Goal: Information Seeking & Learning: Learn about a topic

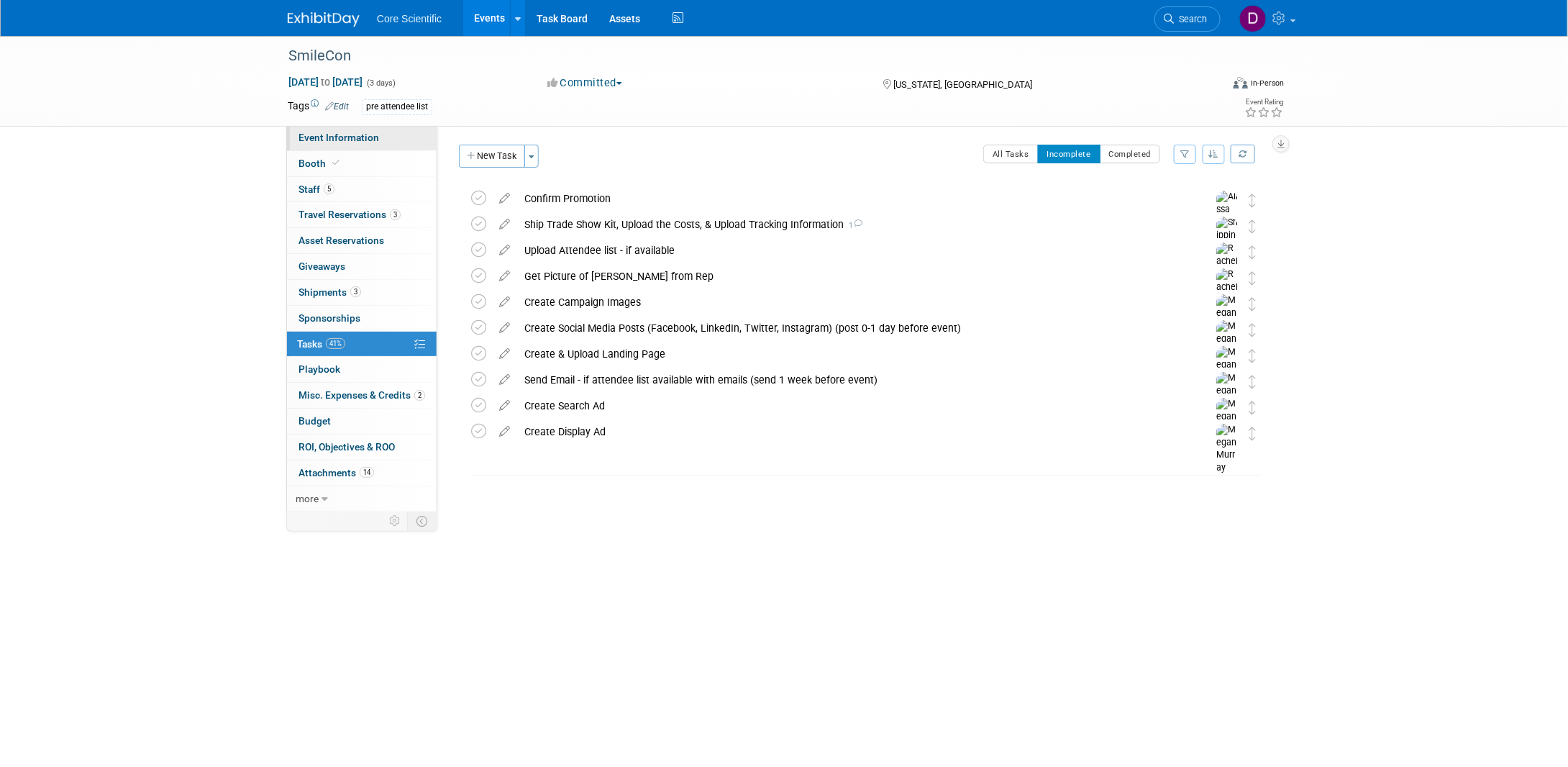
click at [351, 146] on link "Event Information" at bounding box center [361, 138] width 150 height 25
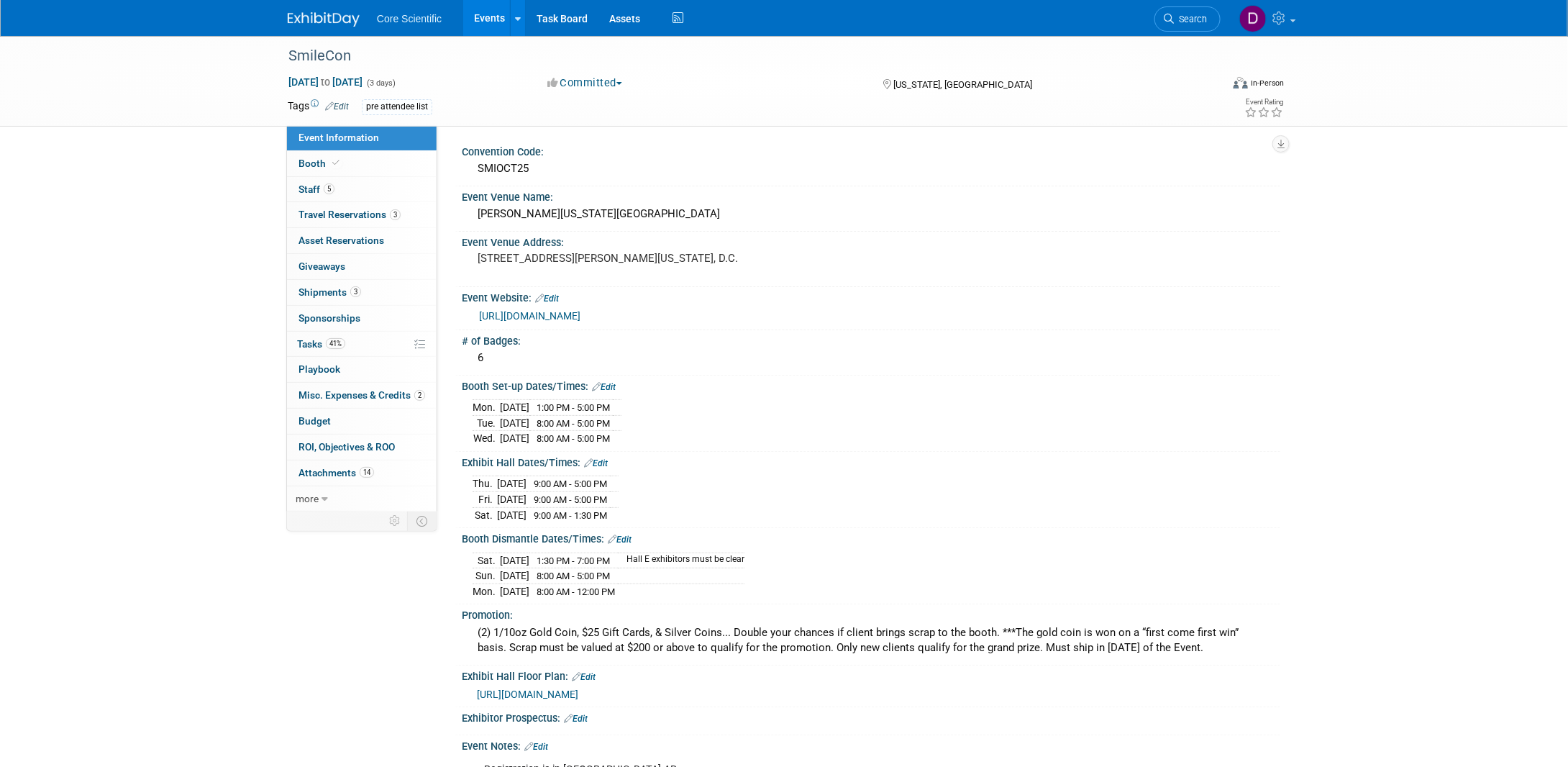
scroll to position [72, 0]
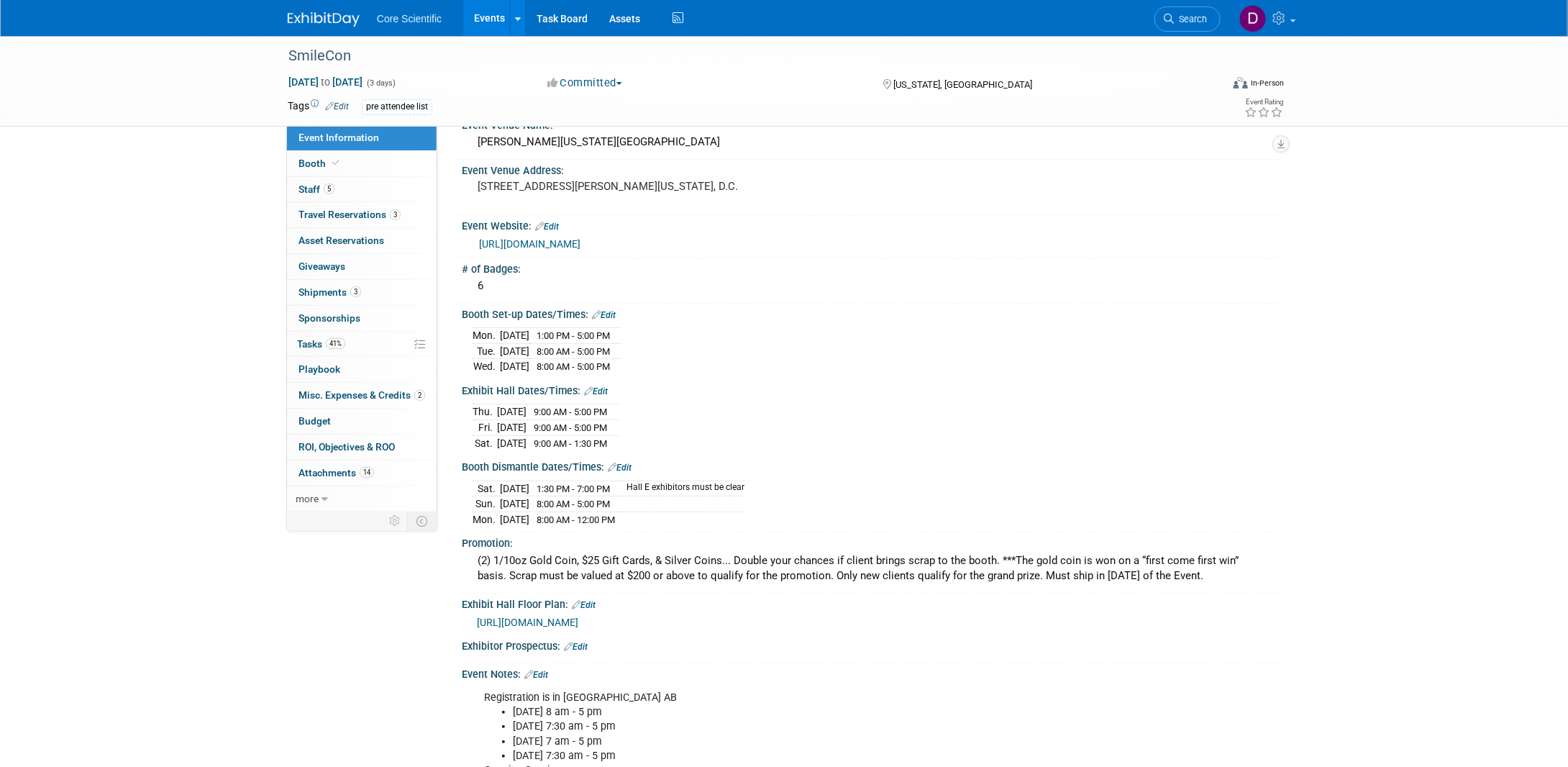
drag, startPoint x: 469, startPoint y: 331, endPoint x: 654, endPoint y: 368, distance: 188.7
click at [654, 368] on div "[DATE] 1:00 PM - 5:00 PM [DATE] 8:00 AM - 5:00 PM" at bounding box center [871, 348] width 819 height 56
copy div
drag, startPoint x: 474, startPoint y: 481, endPoint x: 655, endPoint y: 512, distance: 183.6
click at [655, 512] on tbody "[DATE] 1:30 PM - 7:00 PM Hall E exhibitors must be clear [DATE] 8:00 AM - 5:00 …" at bounding box center [608, 504] width 272 height 46
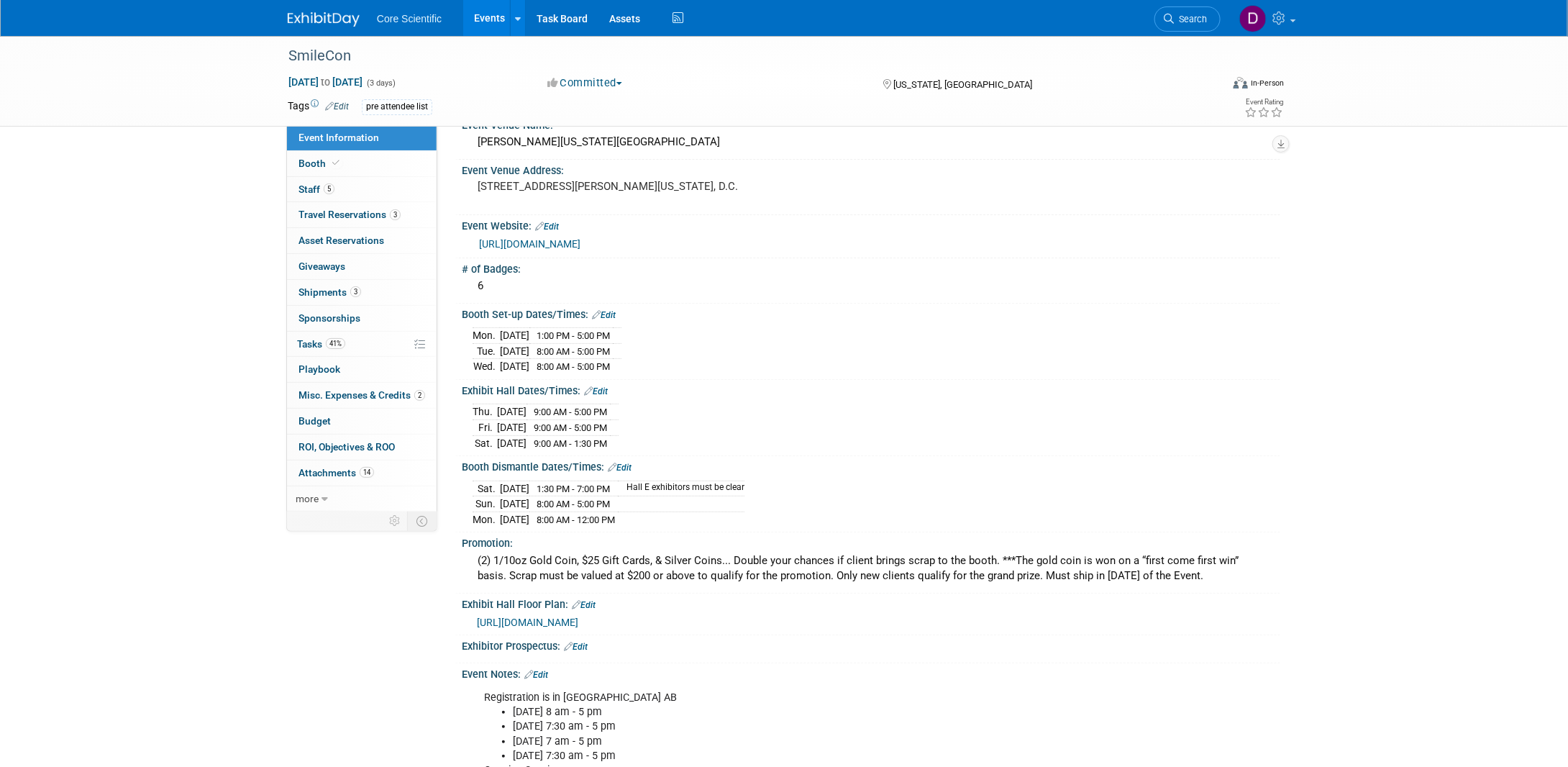
copy tbody "[DATE] 1:30 PM - 7:00 PM Hall E exhibitors must be clear [DATE] 8:00 AM - 5:00 …"
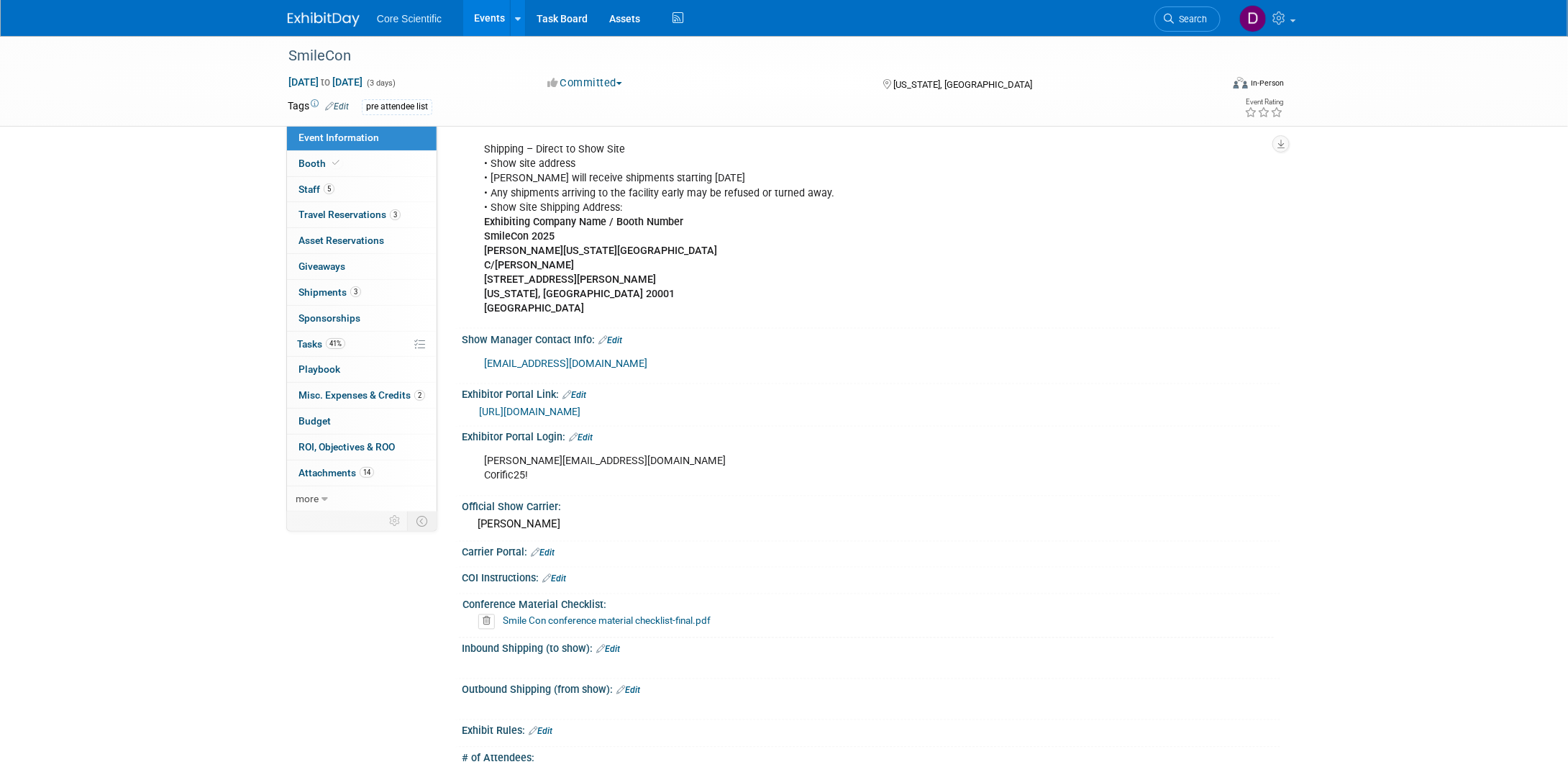
scroll to position [1079, 0]
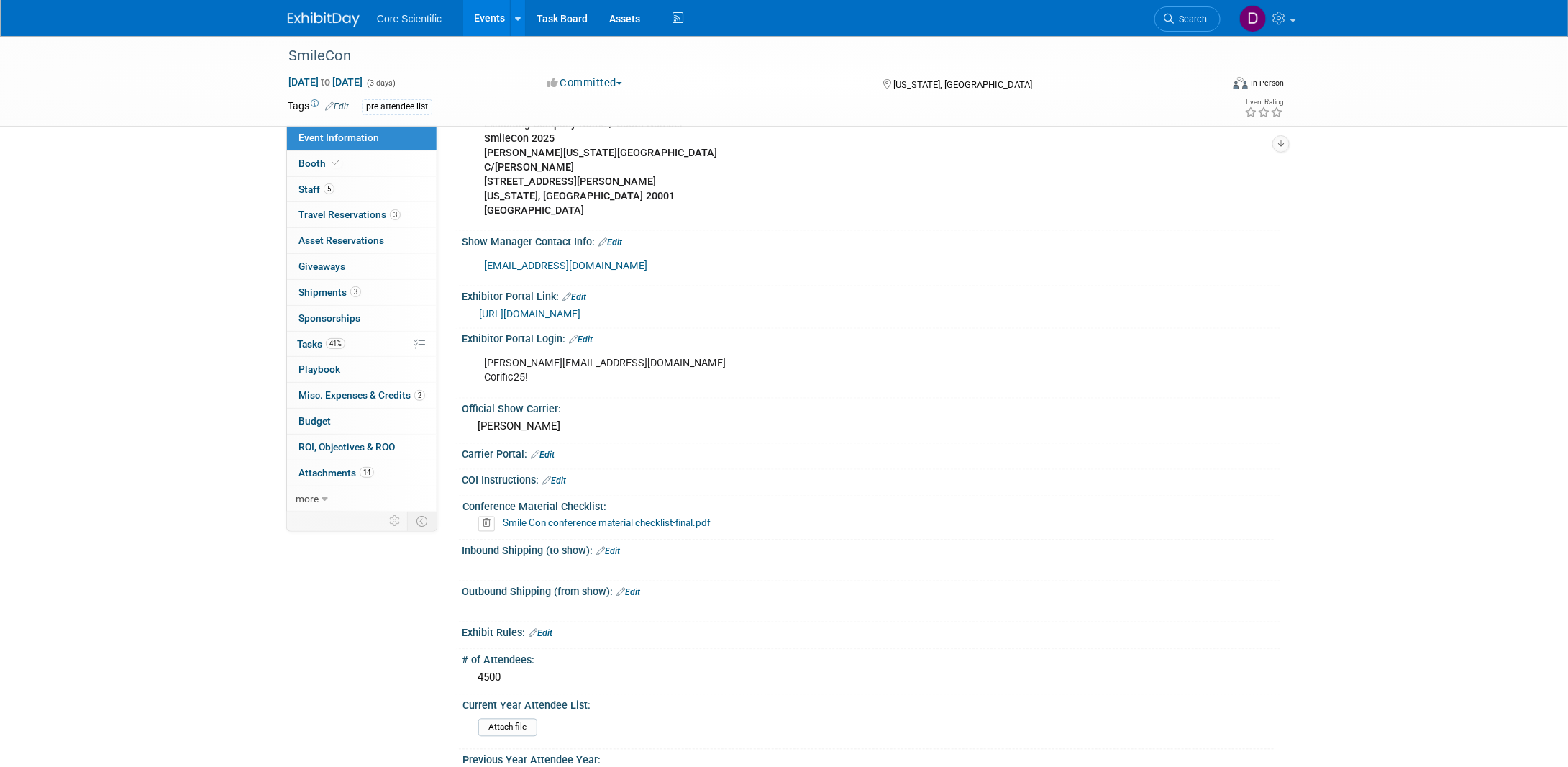
click at [400, 133] on link "Event Information" at bounding box center [361, 138] width 150 height 25
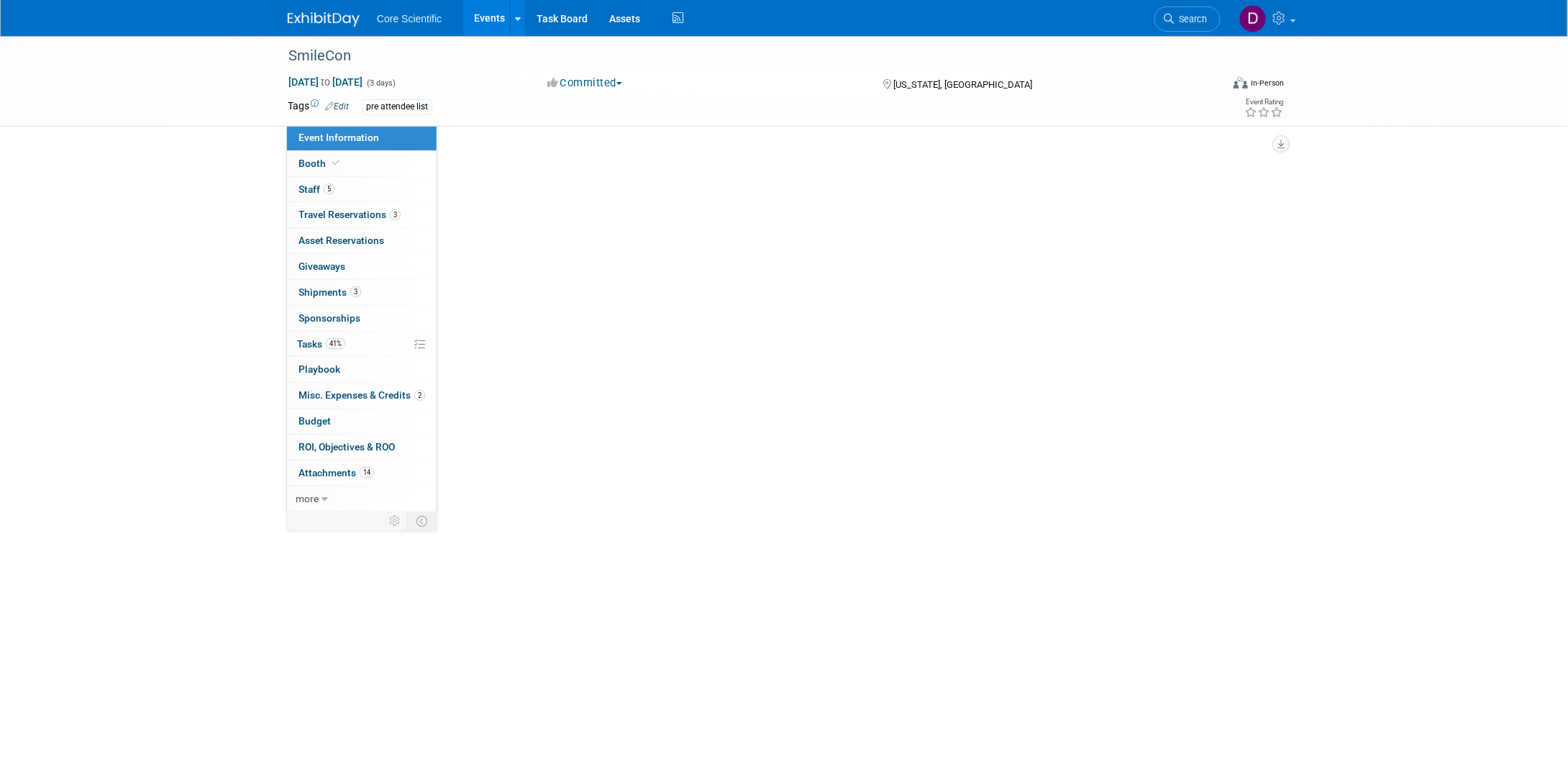
scroll to position [0, 0]
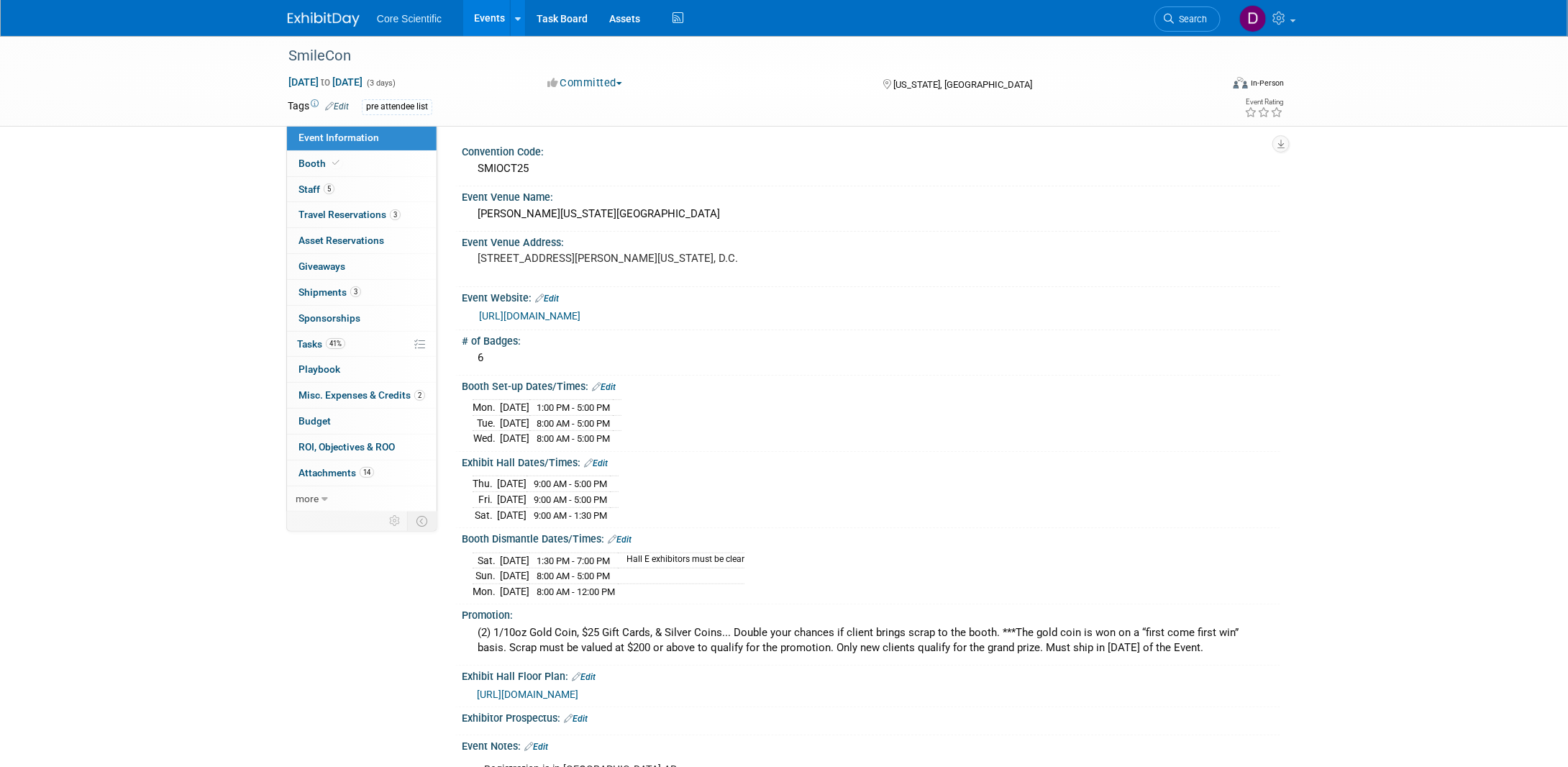
click at [340, 101] on link "Edit" at bounding box center [336, 106] width 24 height 10
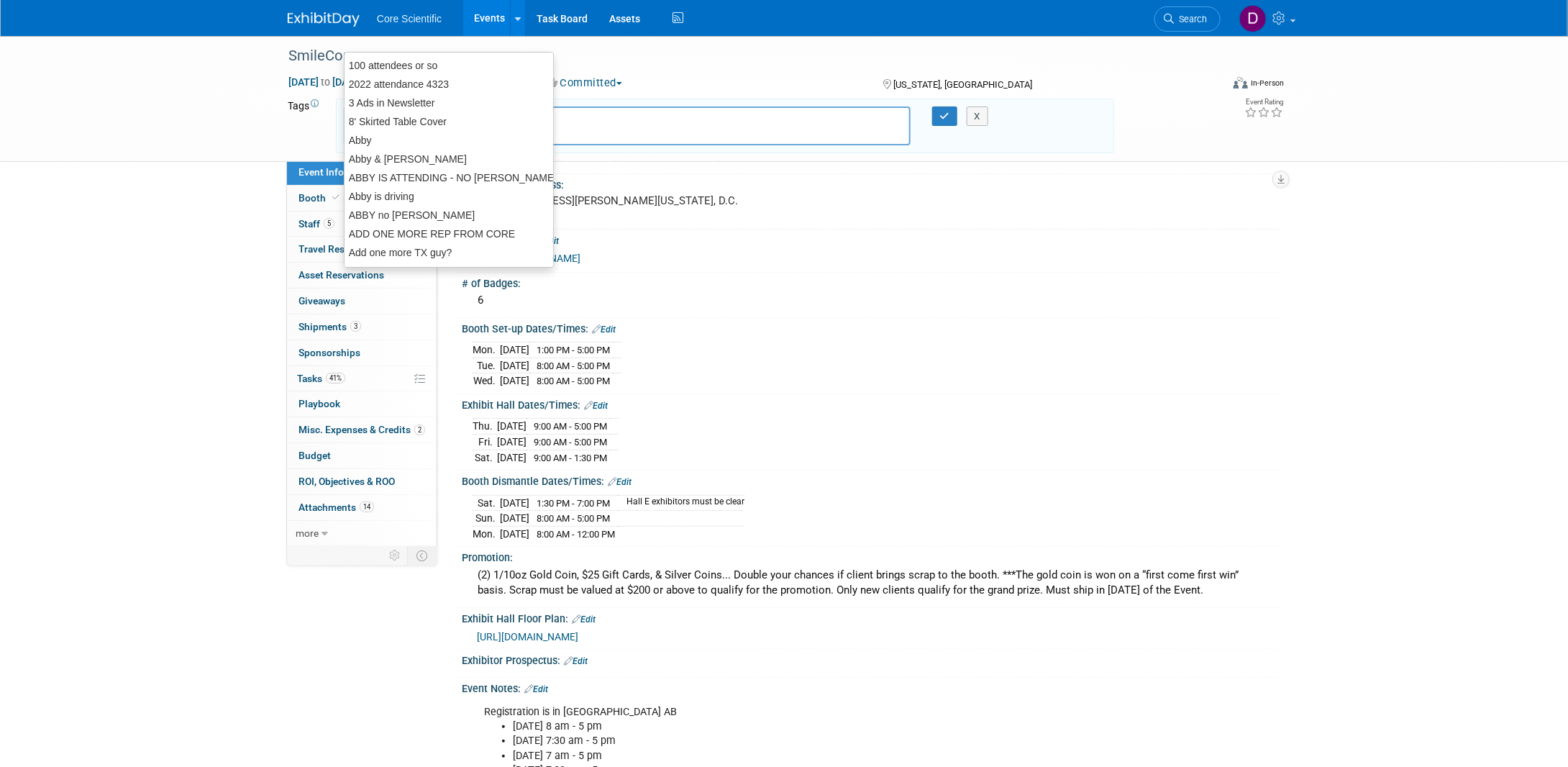
scroll to position [144, 0]
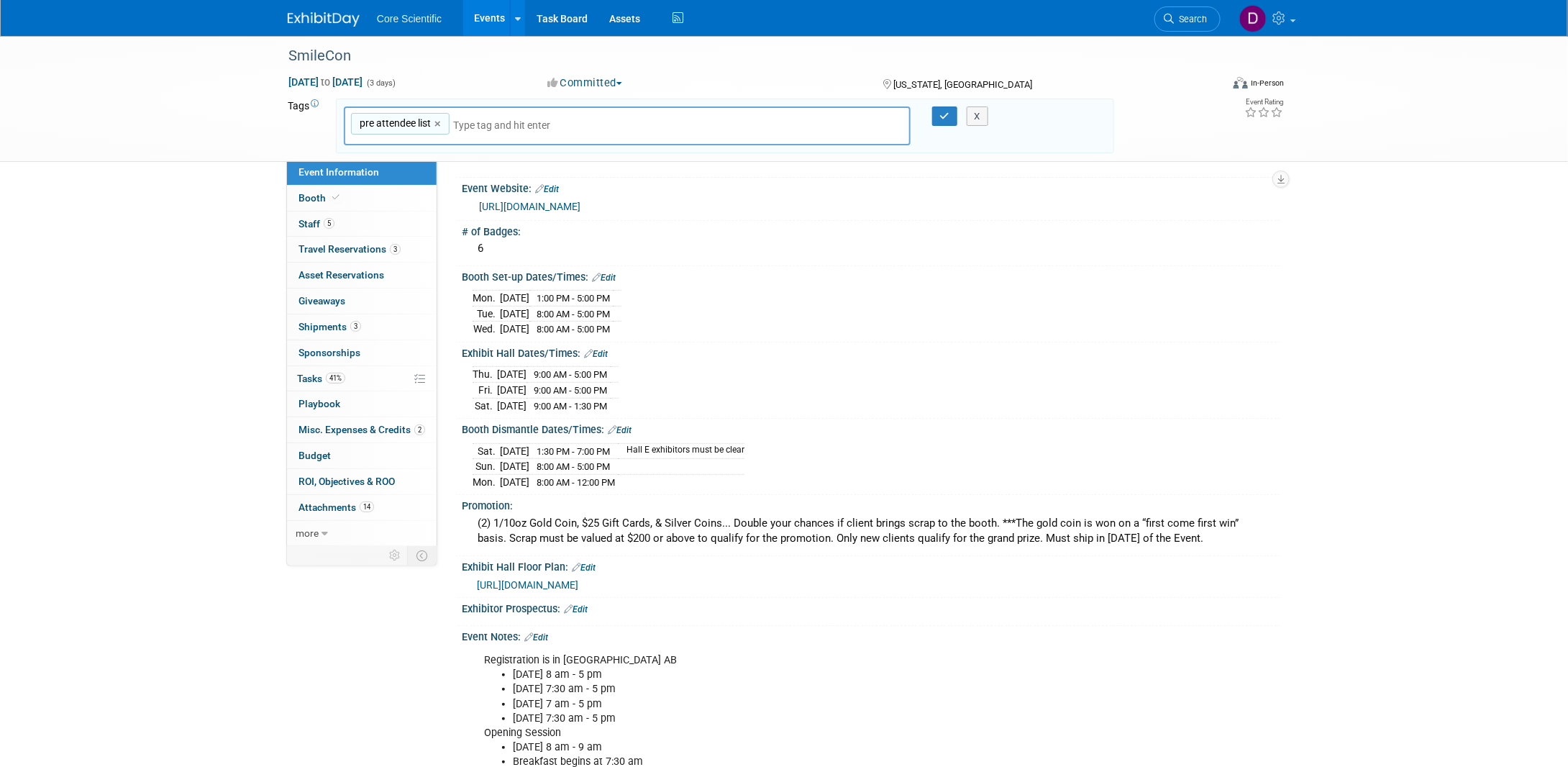
click at [990, 116] on div "X" at bounding box center [984, 116] width 44 height 20
click at [982, 115] on button "X" at bounding box center [978, 116] width 22 height 20
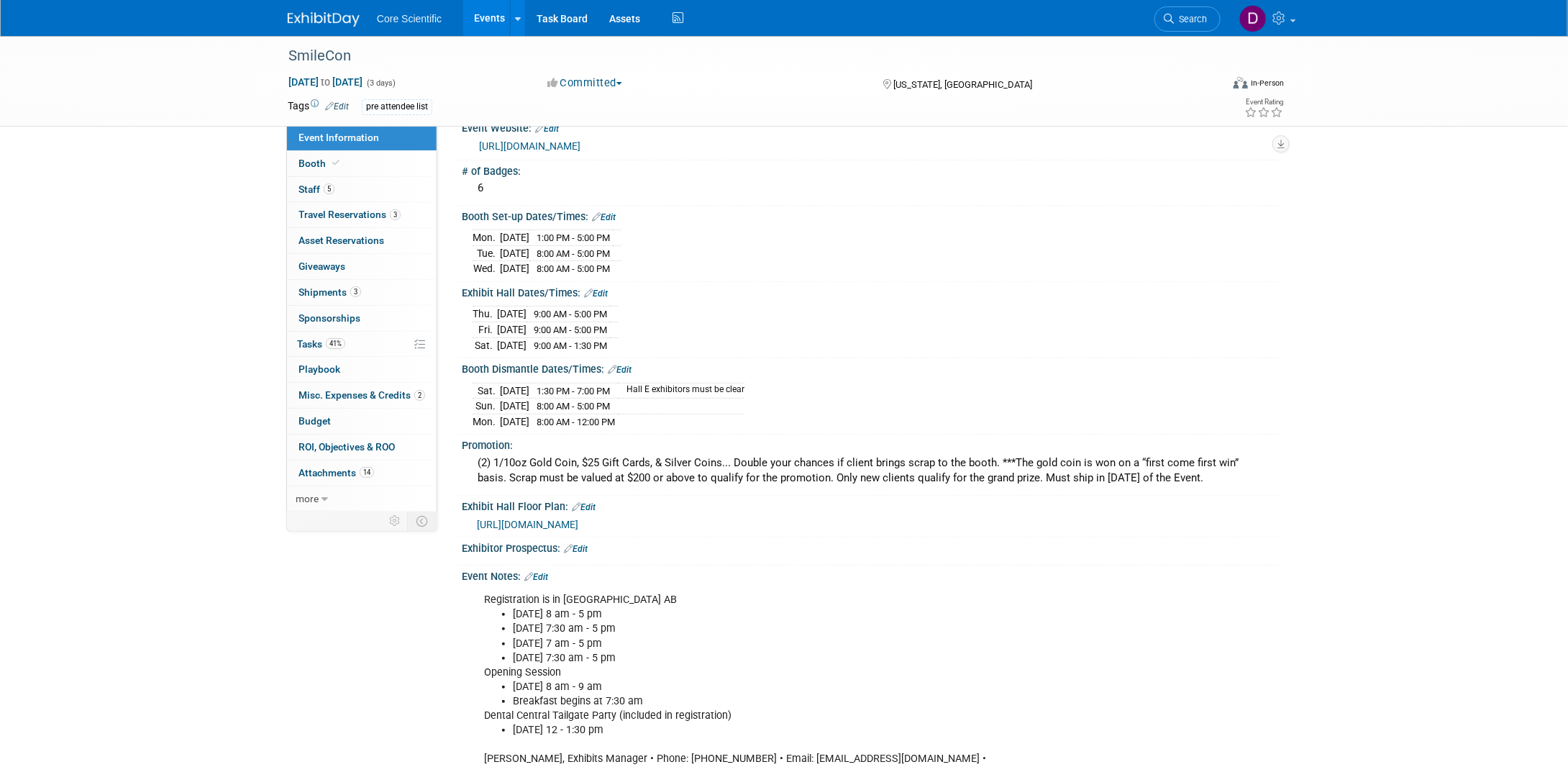
scroll to position [0, 0]
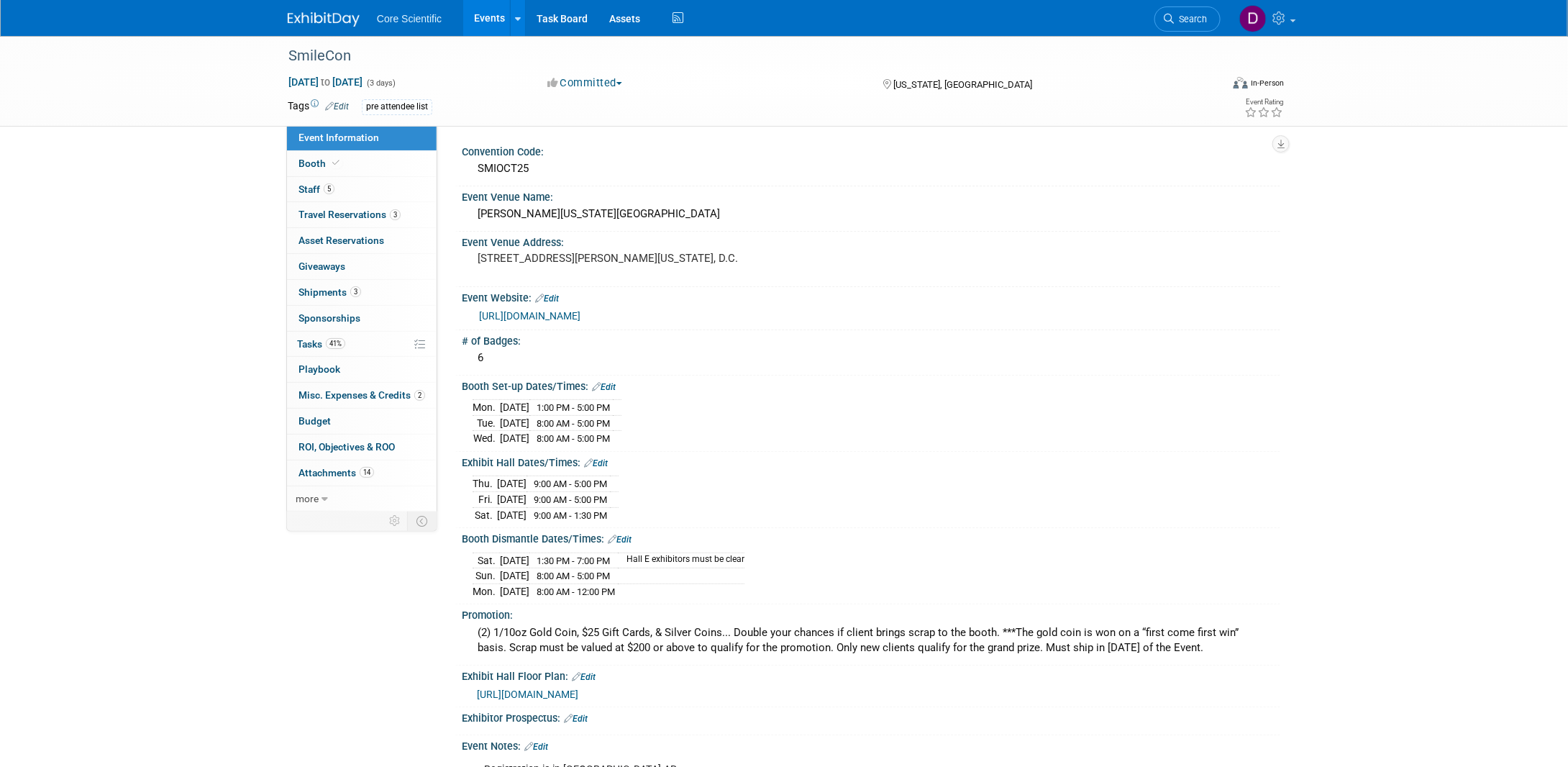
click at [608, 382] on link "Edit" at bounding box center [603, 387] width 24 height 10
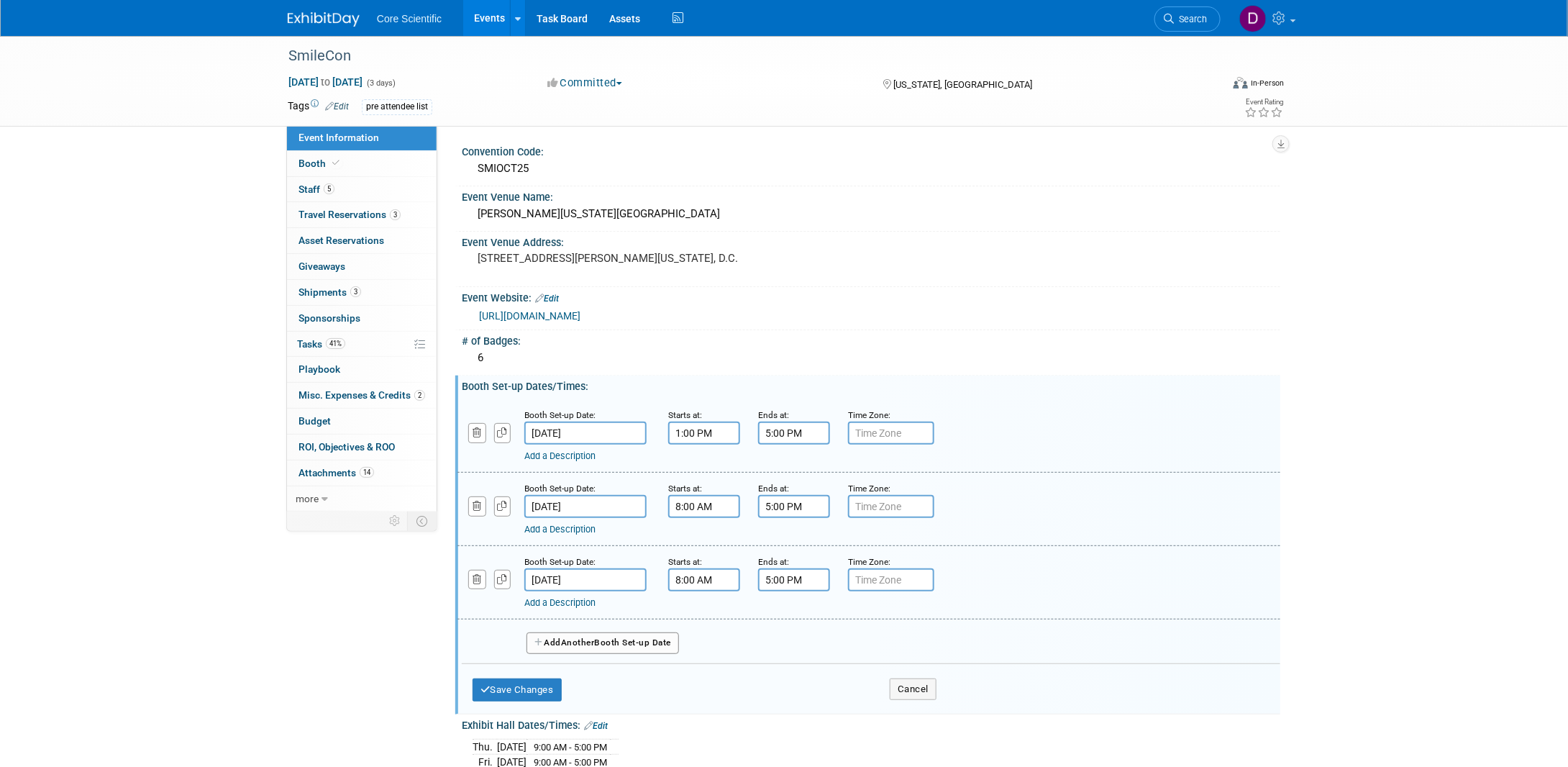
click at [909, 679] on button "Cancel" at bounding box center [913, 689] width 46 height 21
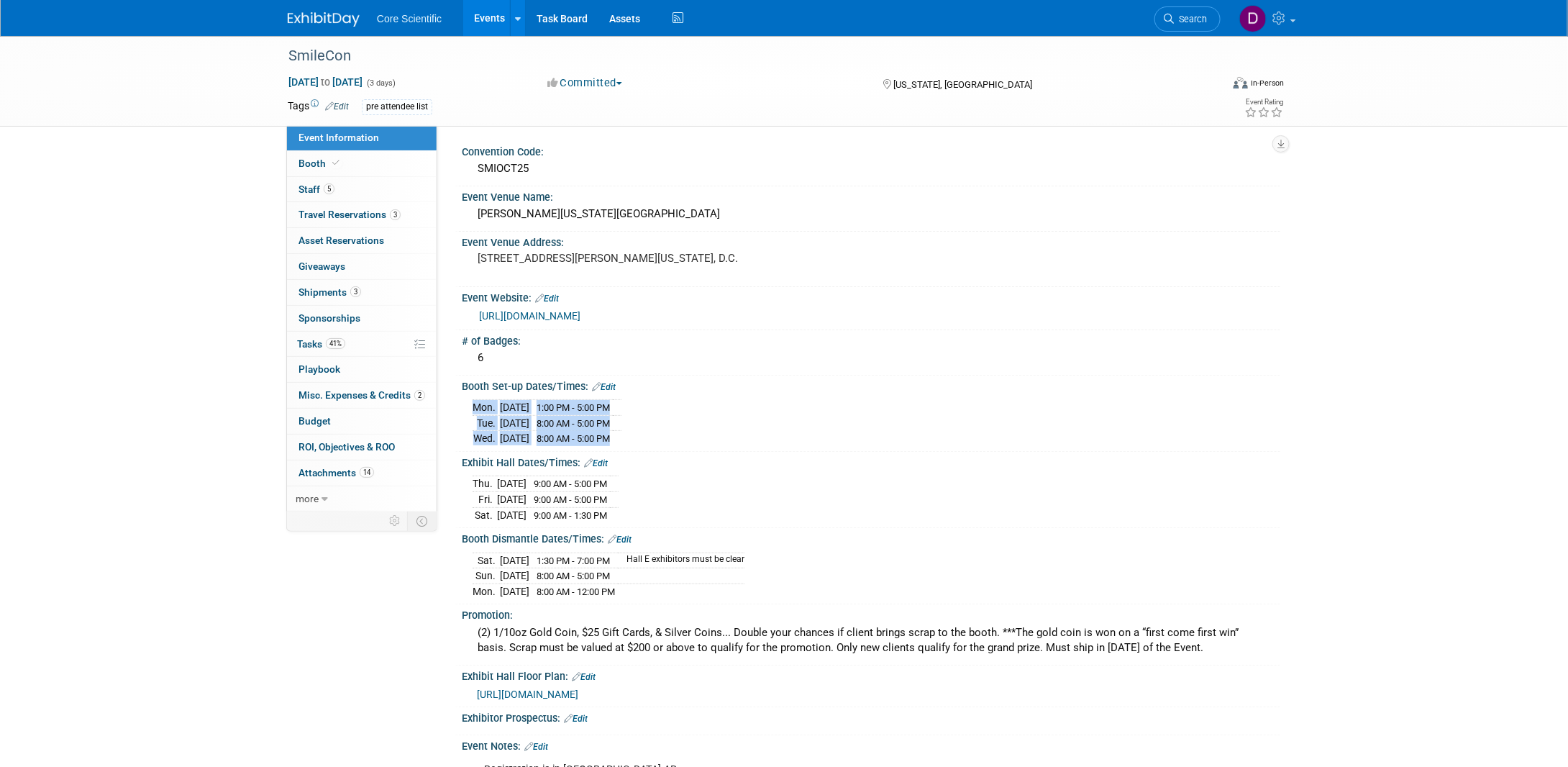
drag, startPoint x: 649, startPoint y: 437, endPoint x: 471, endPoint y: 405, distance: 180.9
click at [471, 405] on div "[DATE] 1:00 PM - 5:00 PM [DATE] 8:00 AM - 5:00 PM" at bounding box center [871, 419] width 819 height 56
copy div "[DATE] 1:00 PM - 5:00 PM [DATE] 8:00 AM - 5:00 PM [DATE] 8:00 AM - 5:00 PM"
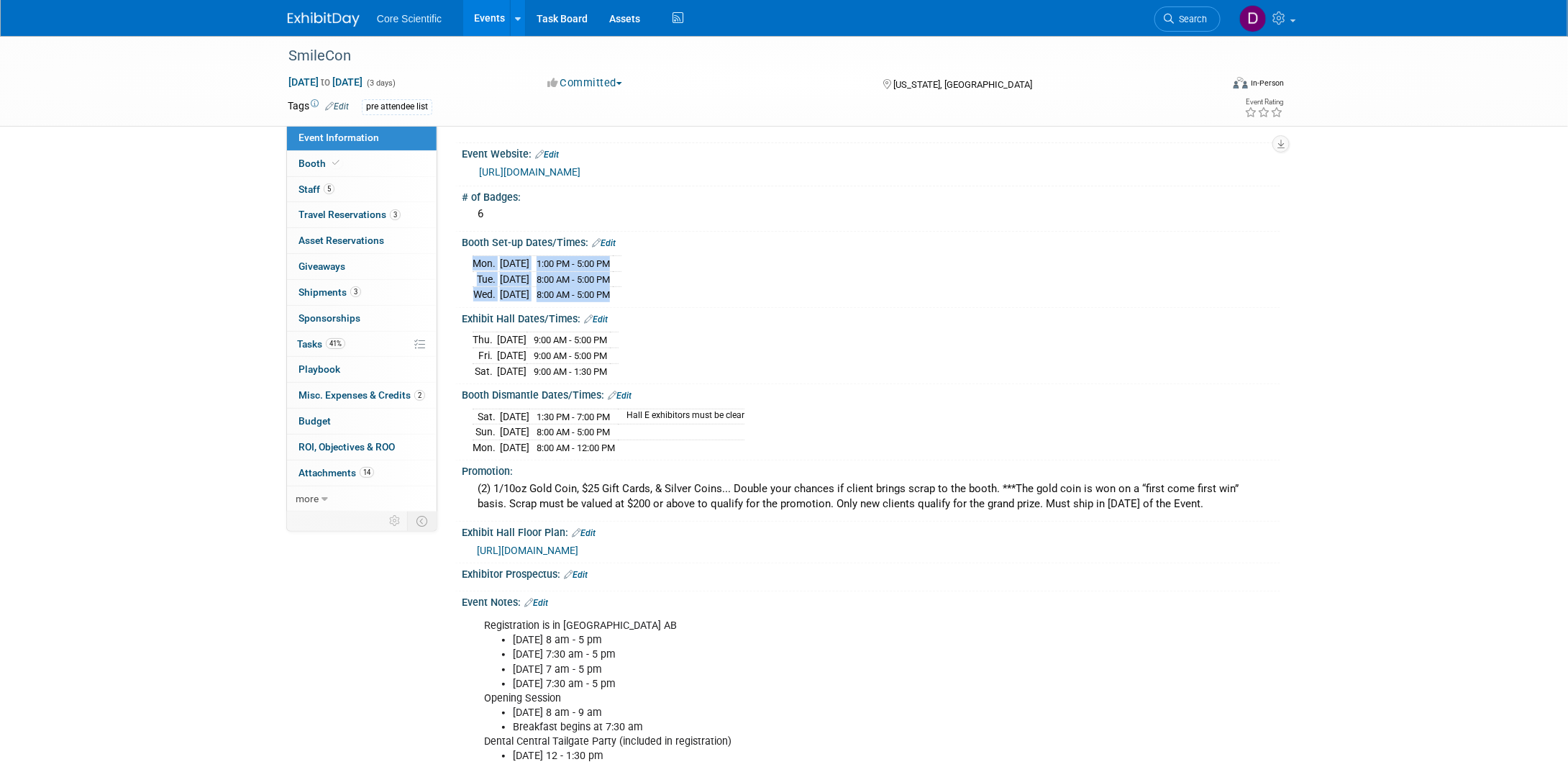
scroll to position [72, 0]
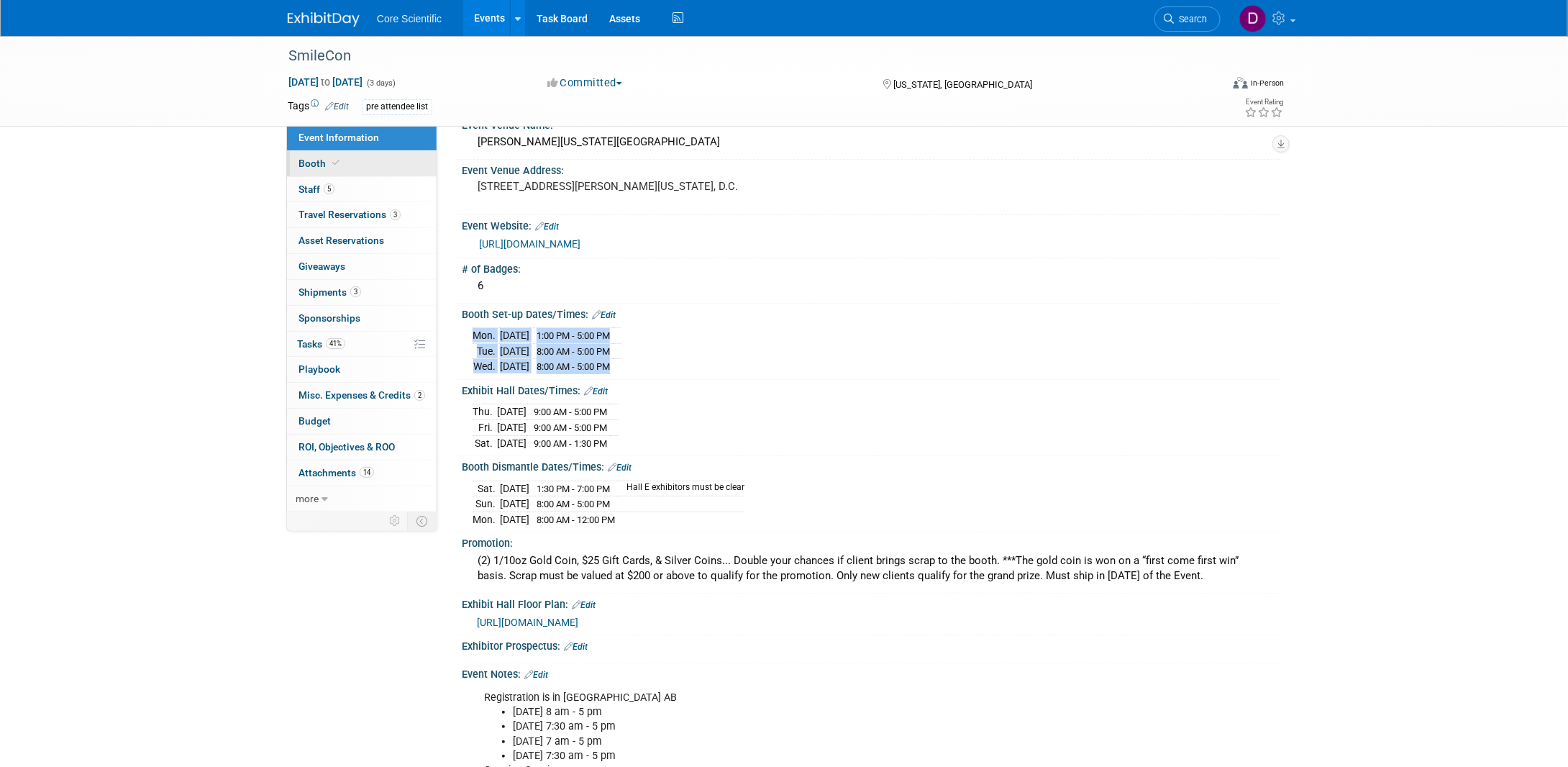
click at [311, 154] on link "Booth" at bounding box center [361, 164] width 150 height 25
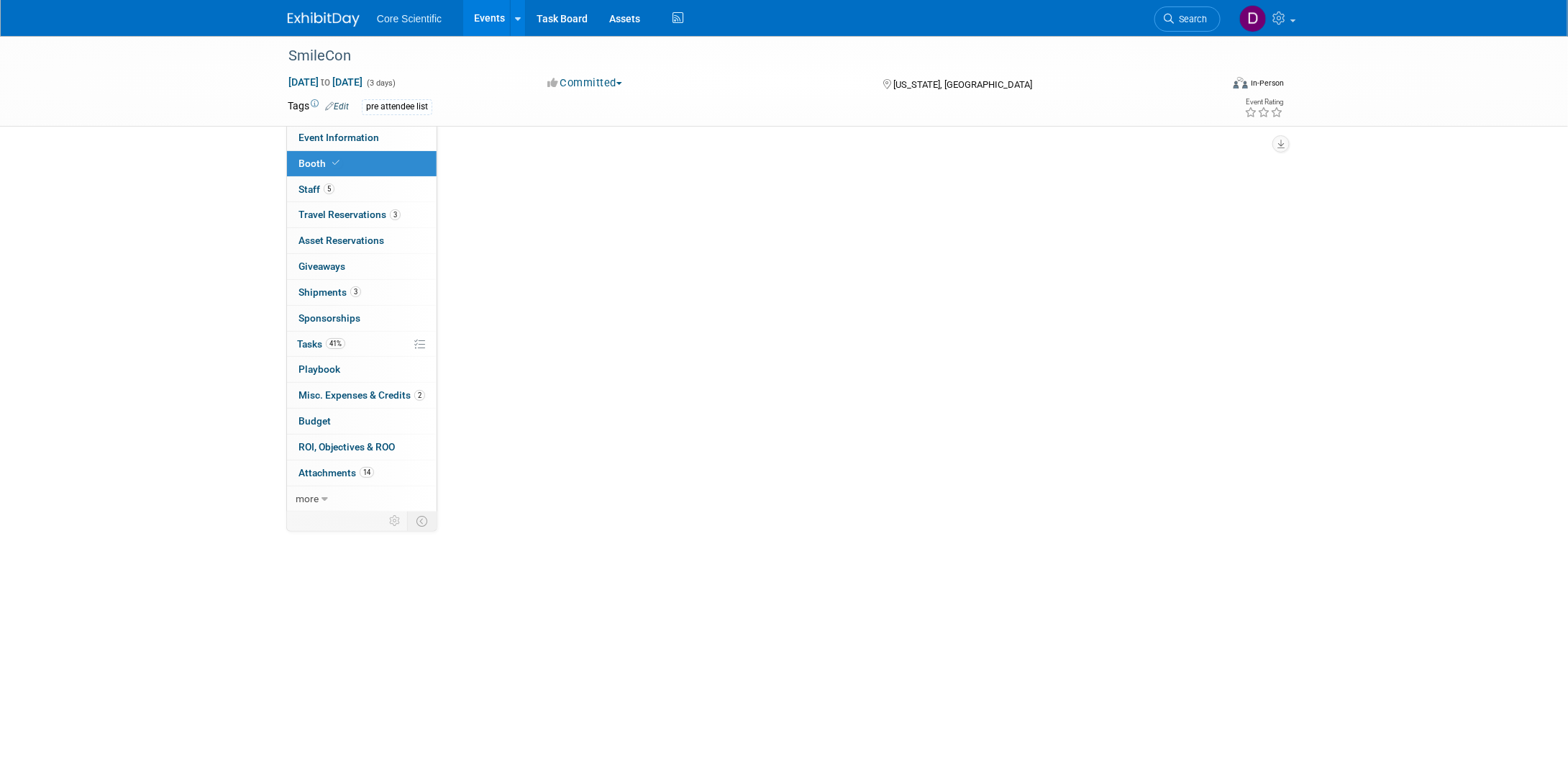
scroll to position [0, 0]
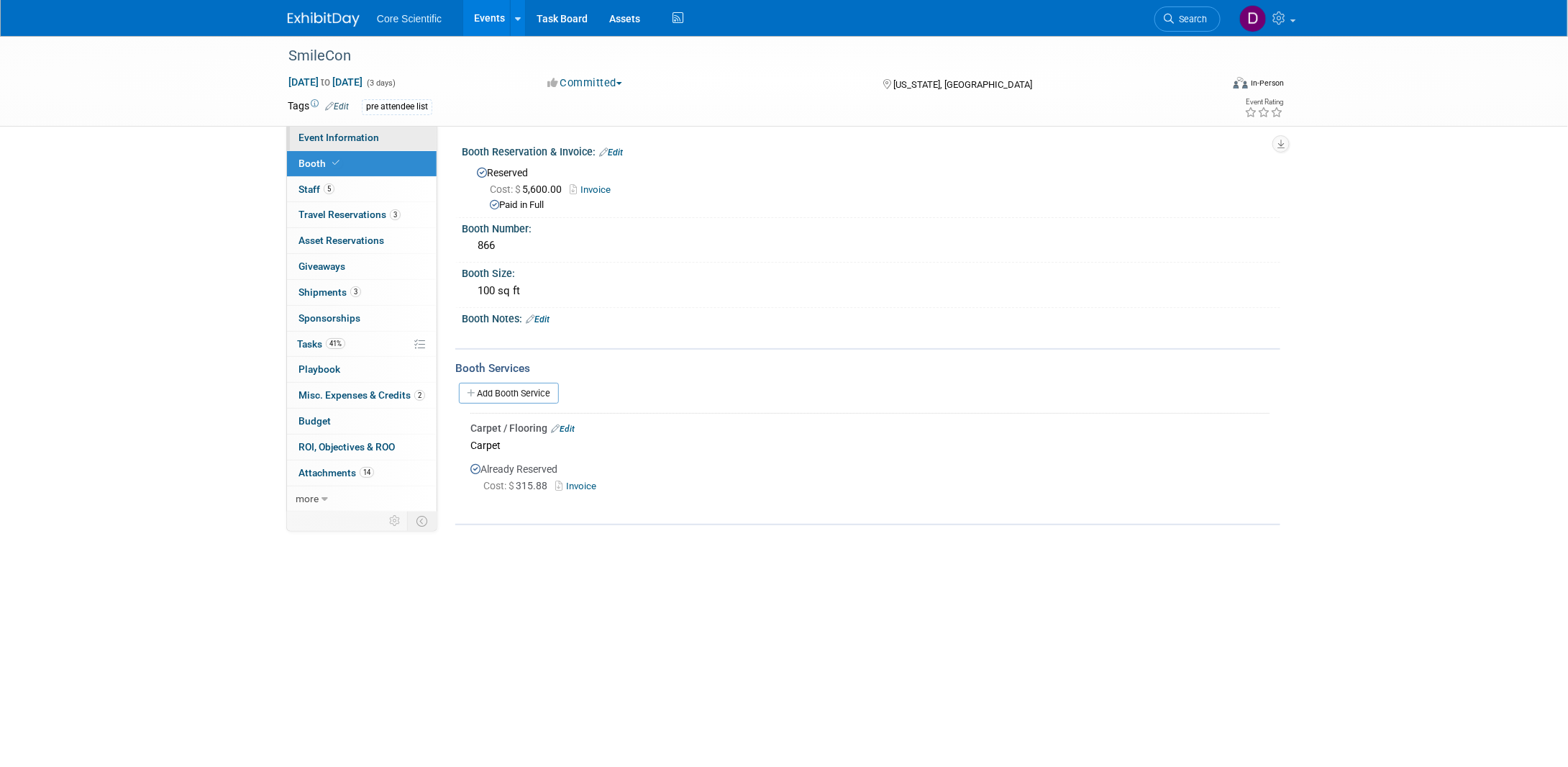
click at [355, 142] on span "Event Information" at bounding box center [339, 137] width 81 height 11
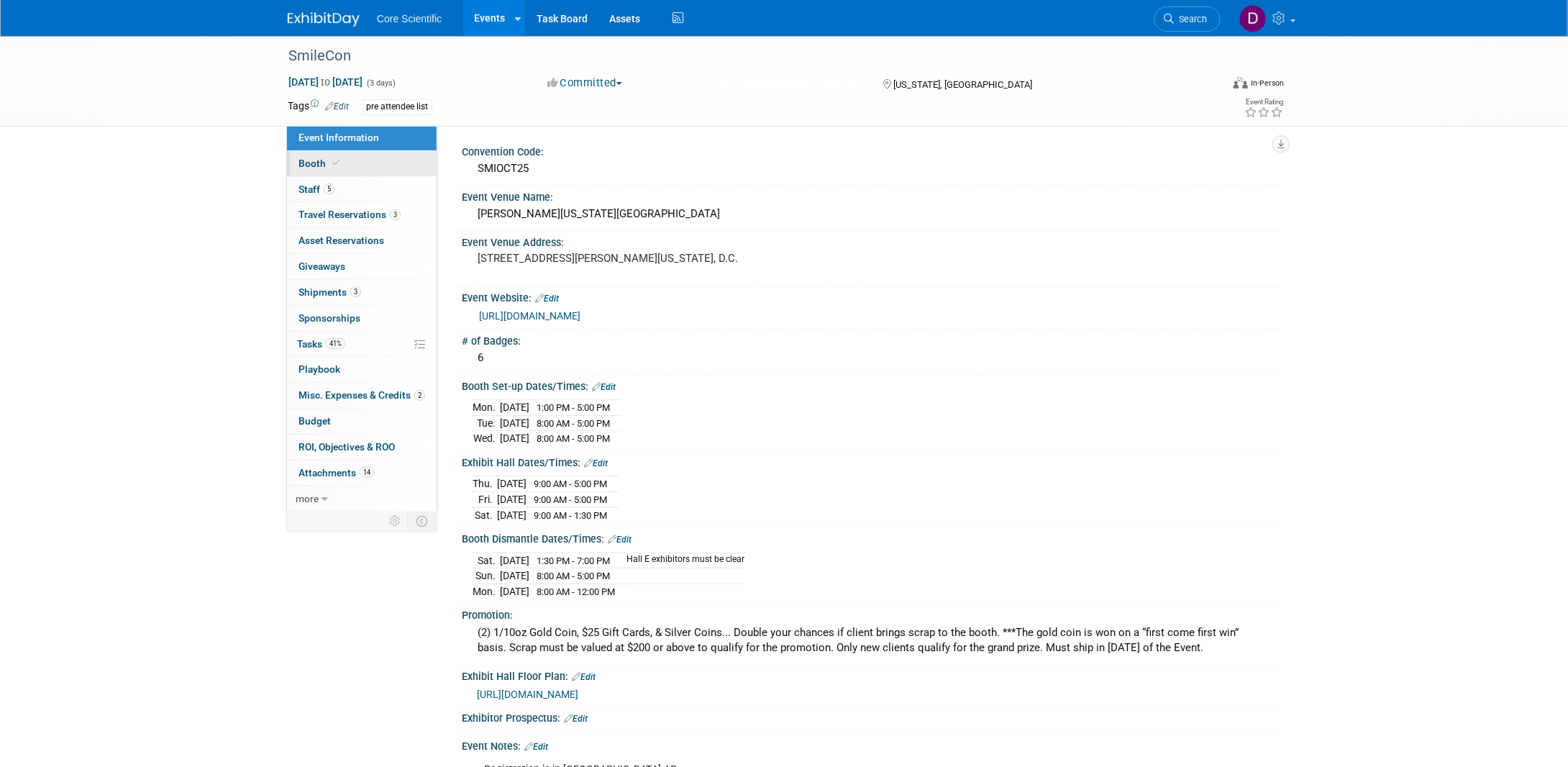
click at [313, 165] on span "Booth" at bounding box center [320, 163] width 44 height 11
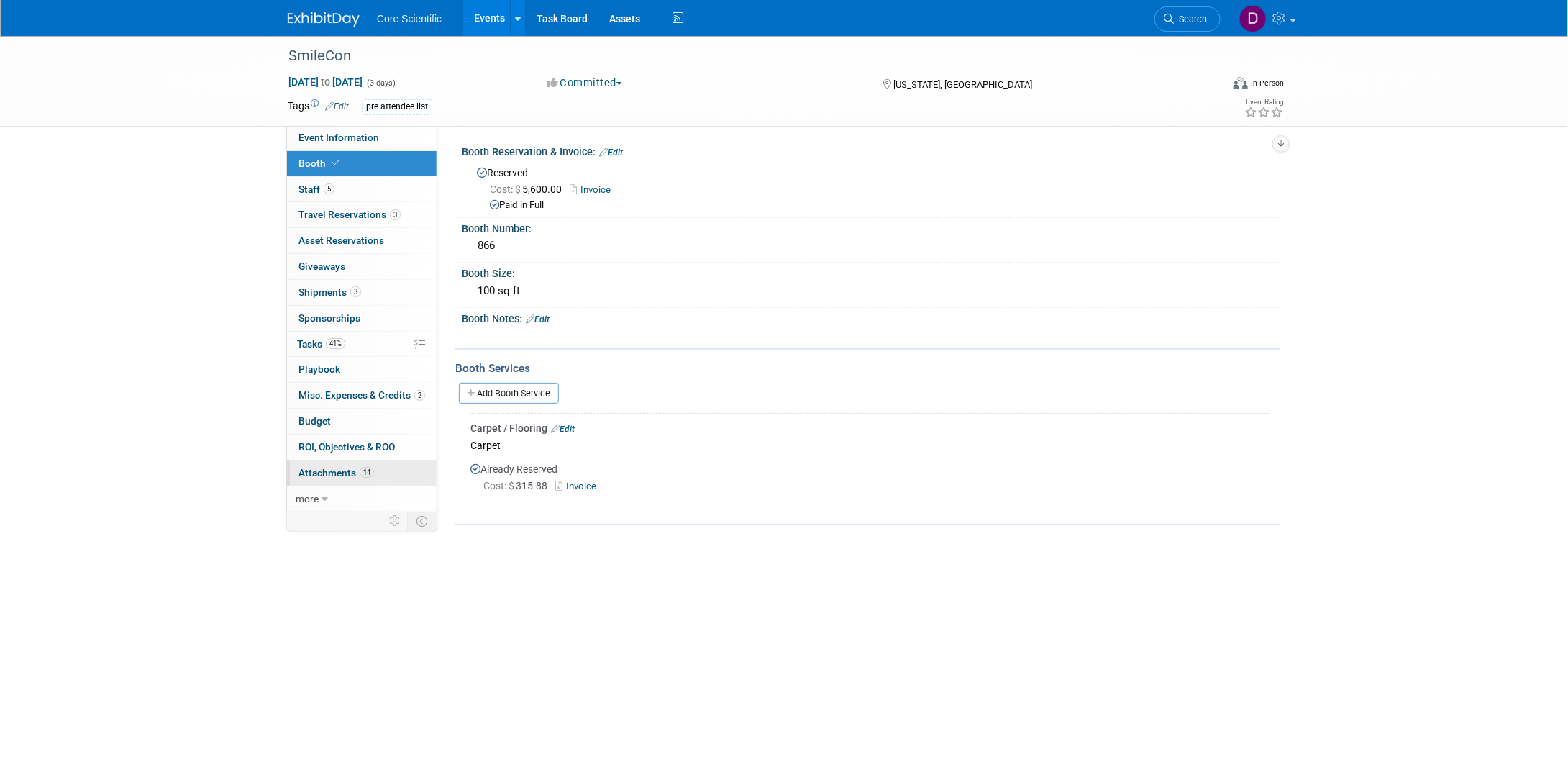
click at [346, 469] on span "Attachments 14" at bounding box center [336, 473] width 75 height 11
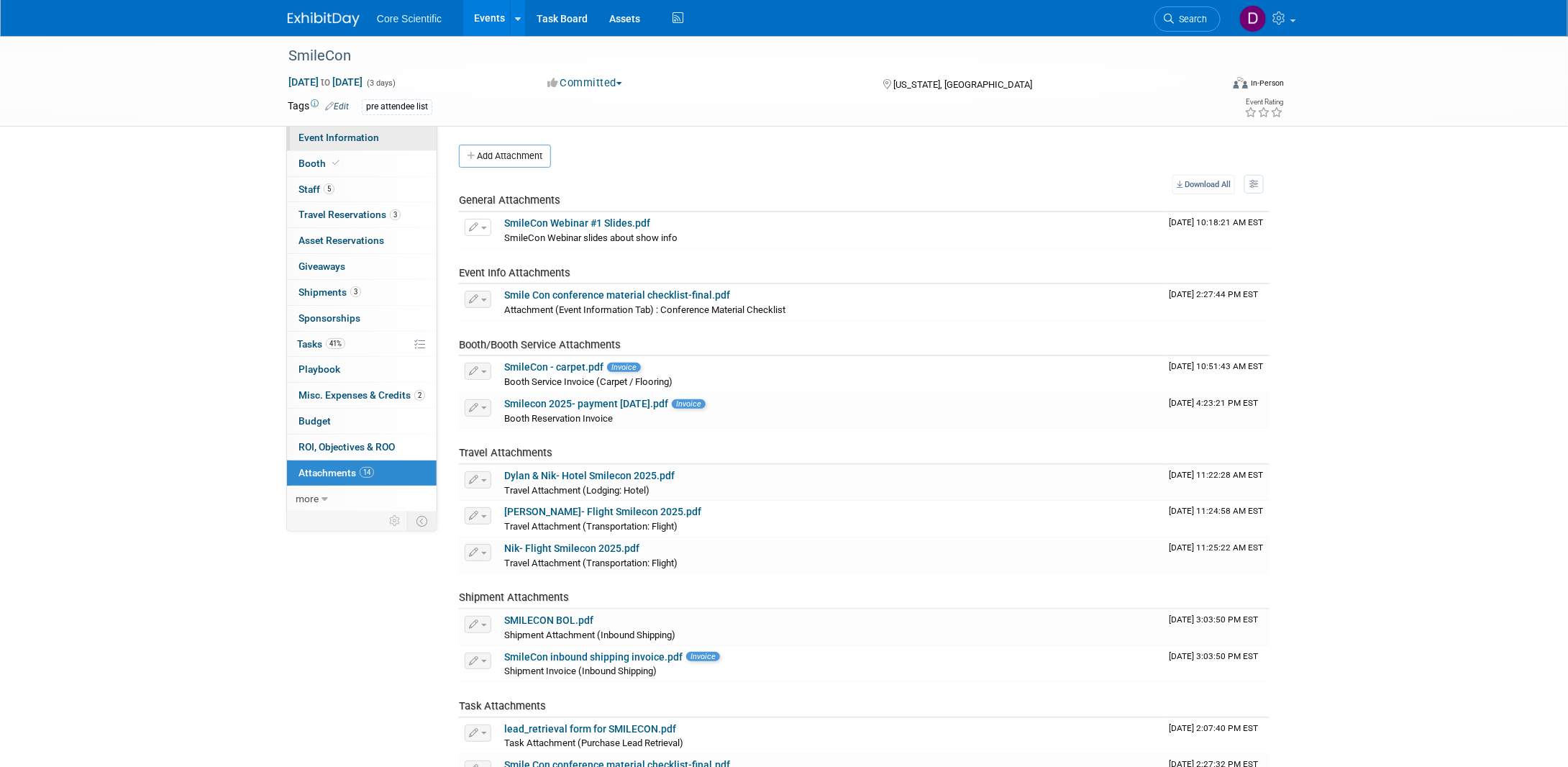
click at [321, 136] on span "Event Information" at bounding box center [339, 137] width 81 height 11
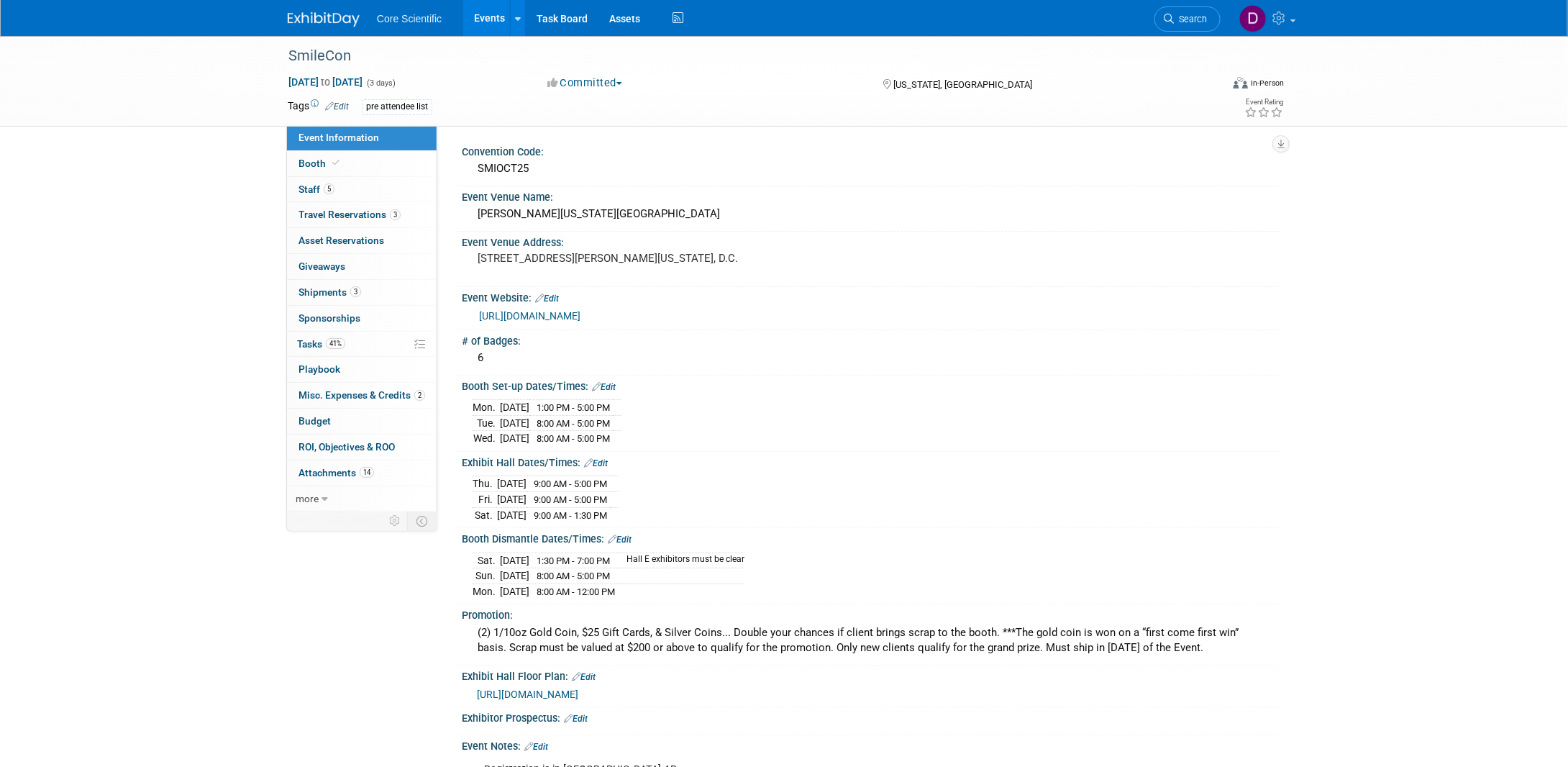
click at [530, 314] on link "[URL][DOMAIN_NAME]" at bounding box center [530, 316] width 101 height 11
